Goal: Information Seeking & Learning: Compare options

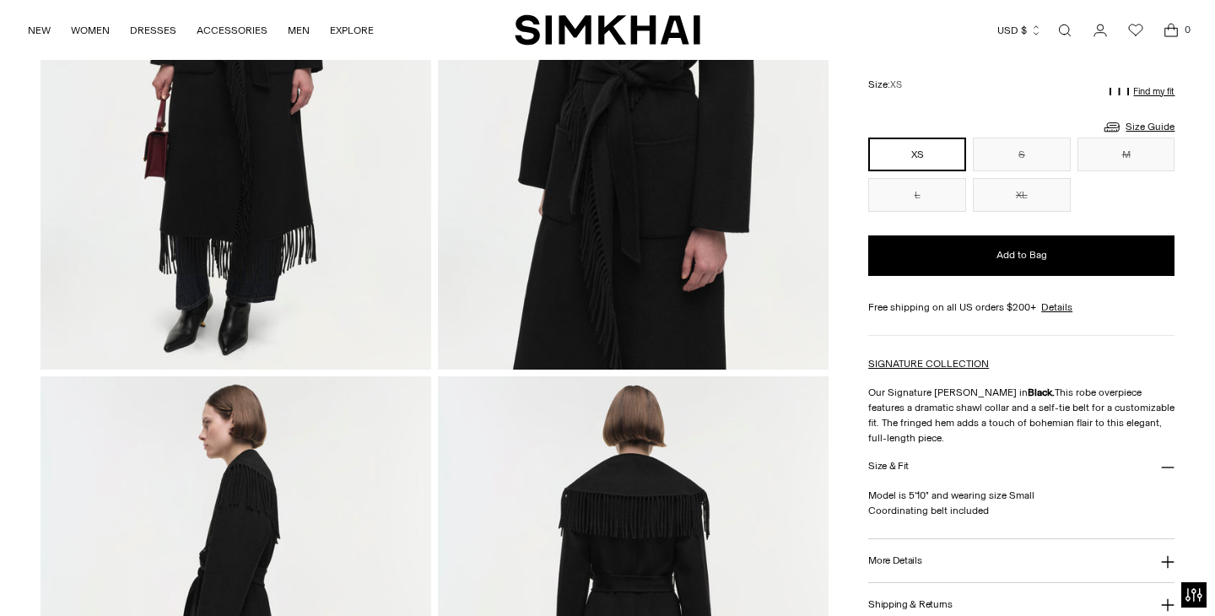
scroll to position [280, 0]
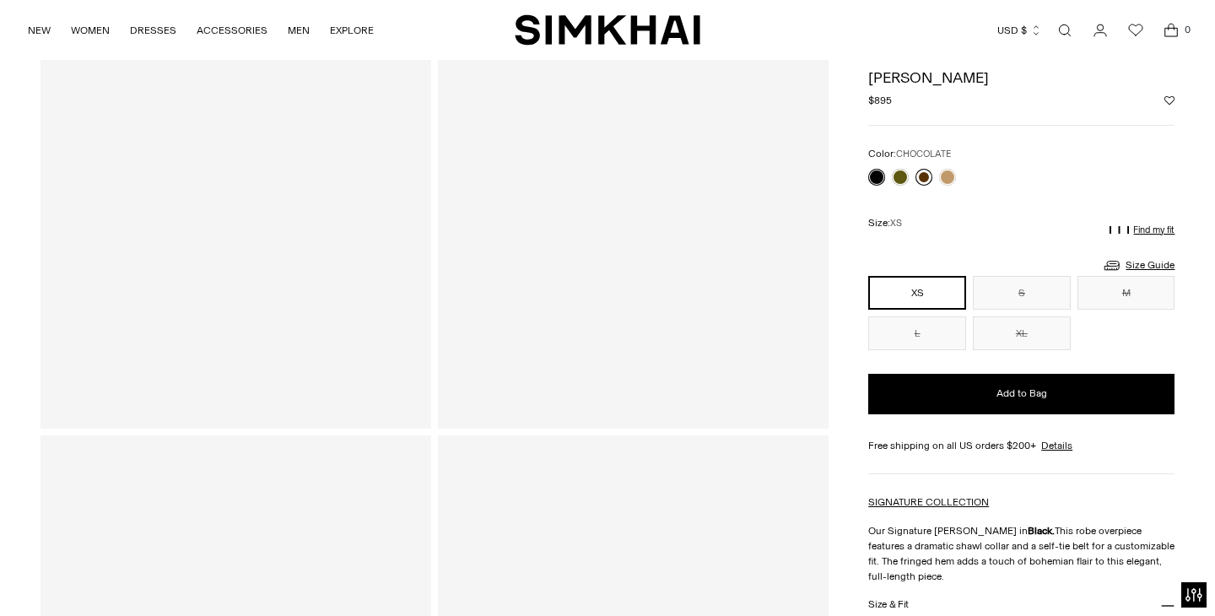
click at [926, 176] on link at bounding box center [923, 177] width 17 height 17
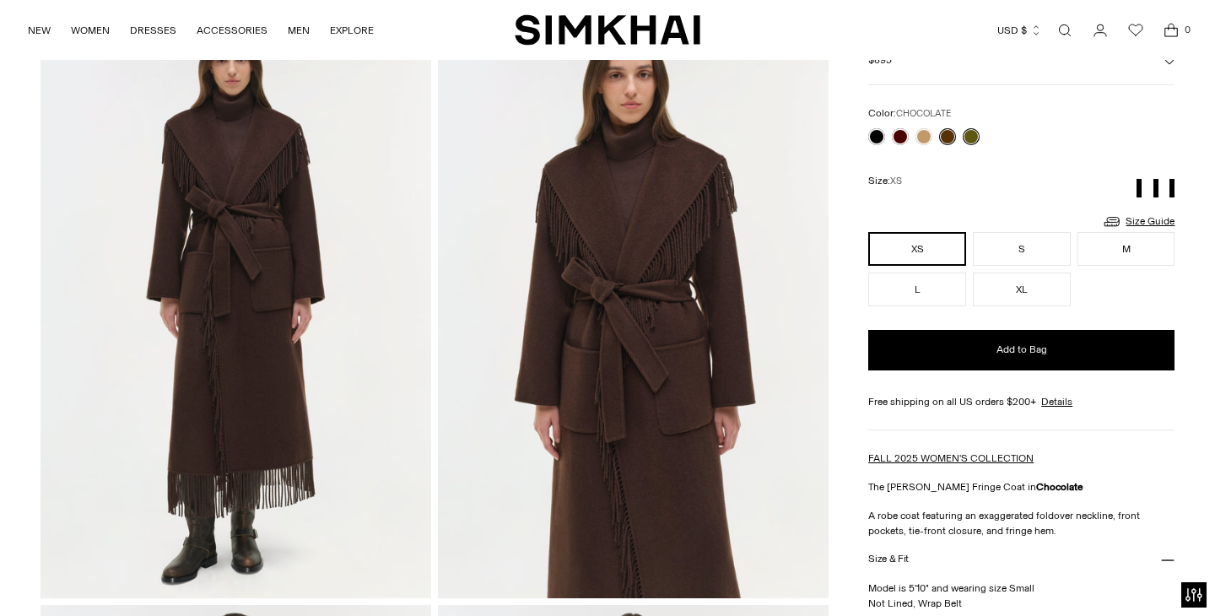
scroll to position [111, 0]
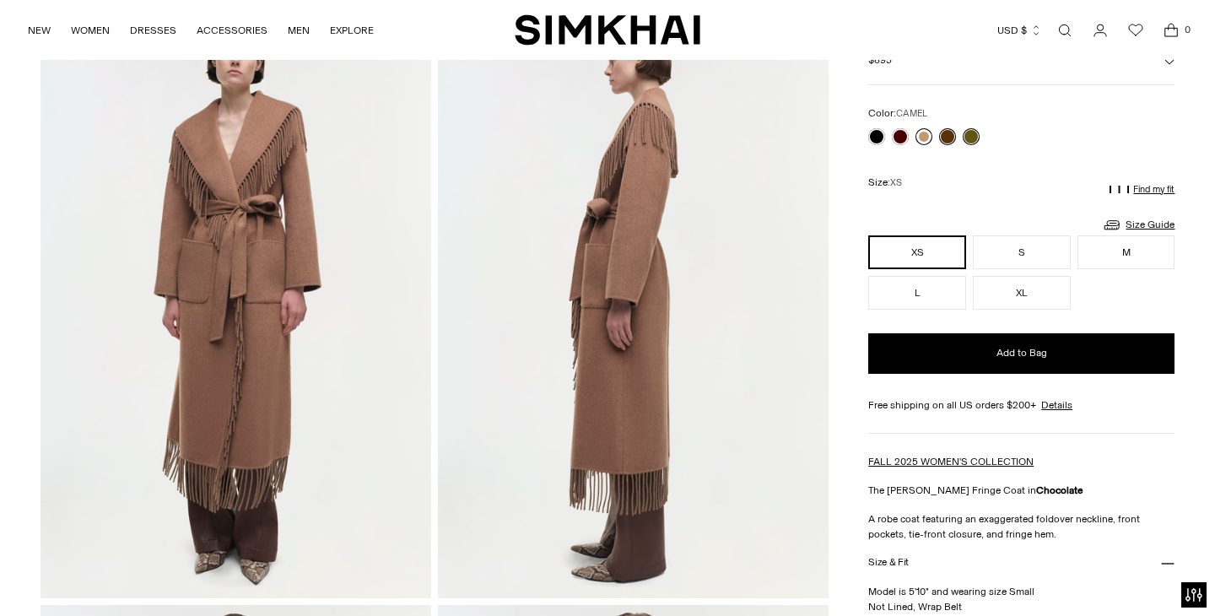
click at [923, 135] on link at bounding box center [923, 136] width 17 height 17
